Goal: Navigation & Orientation: Go to known website

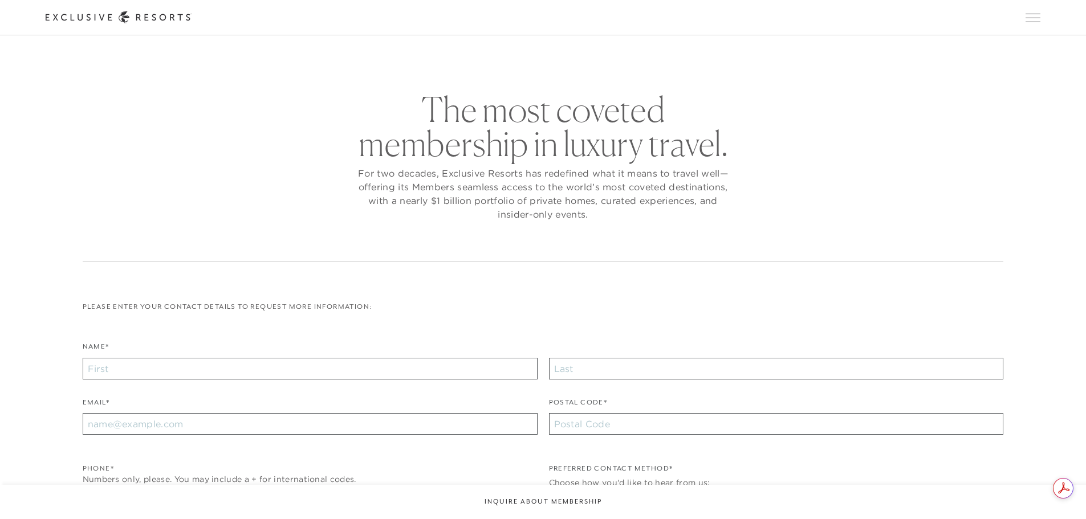
checkbox input "false"
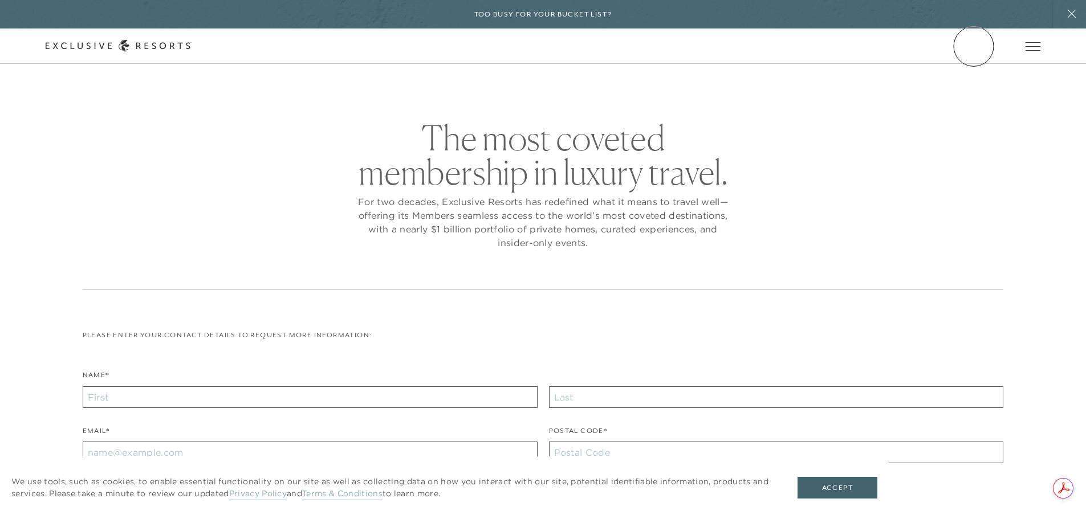
click at [0, 0] on link "Member Login" at bounding box center [0, 0] width 0 height 0
